Goal: Transaction & Acquisition: Purchase product/service

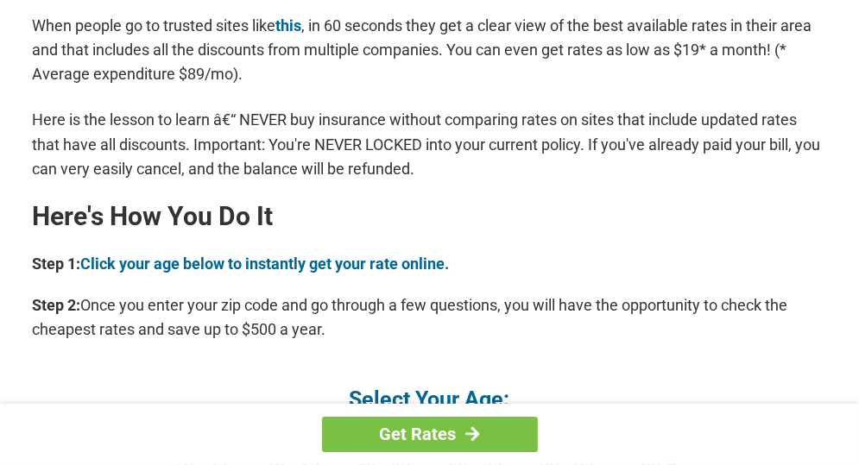
scroll to position [1397, 0]
click at [280, 262] on link "Click your age below to instantly get your rate online." at bounding box center [265, 264] width 369 height 18
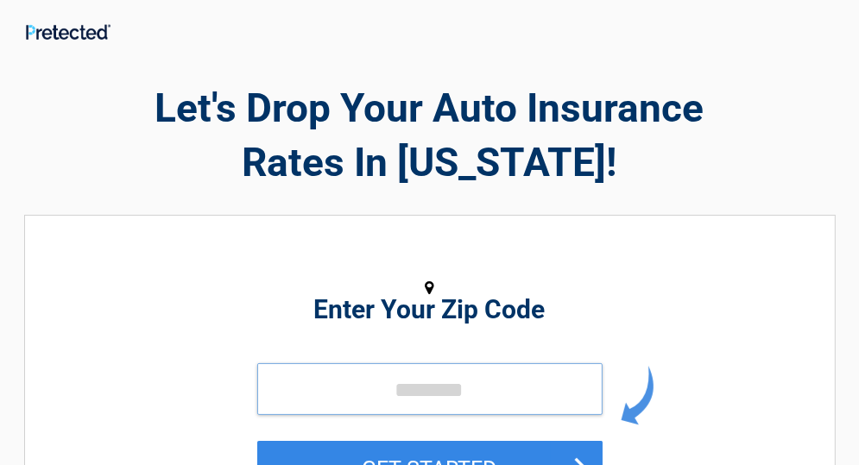
click at [351, 390] on input "tel" at bounding box center [429, 389] width 345 height 52
type input "*****"
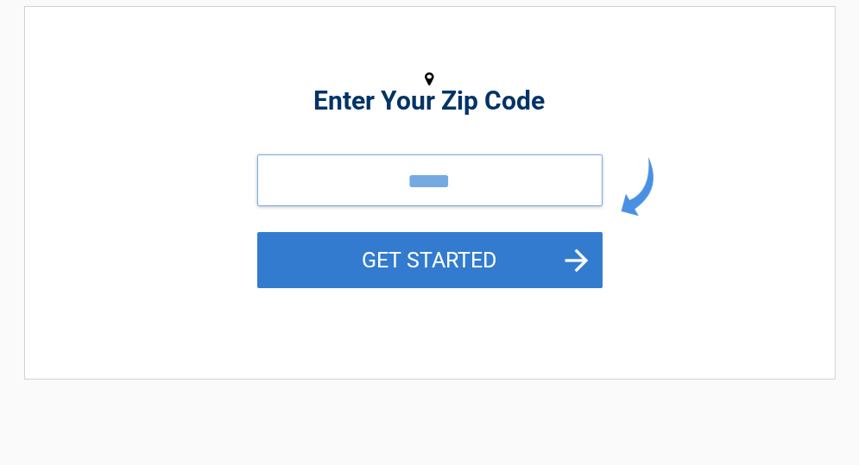
scroll to position [209, 0]
click at [447, 268] on button "GET STARTED" at bounding box center [429, 260] width 345 height 56
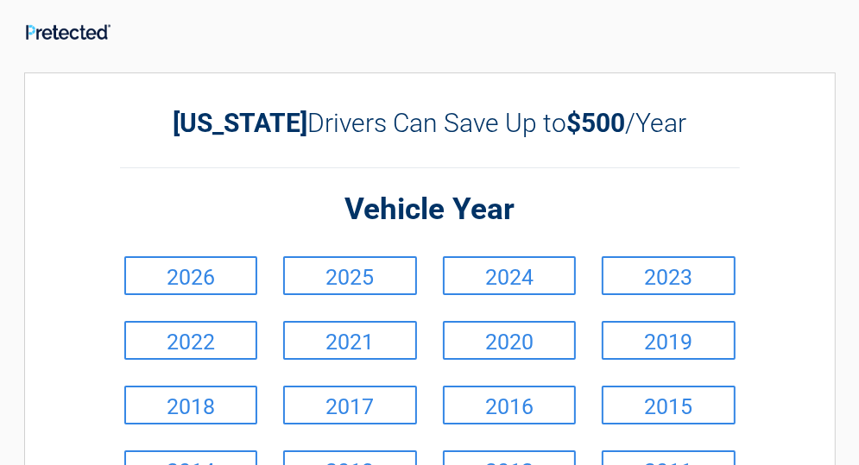
scroll to position [0, 0]
